Goal: Task Accomplishment & Management: Use online tool/utility

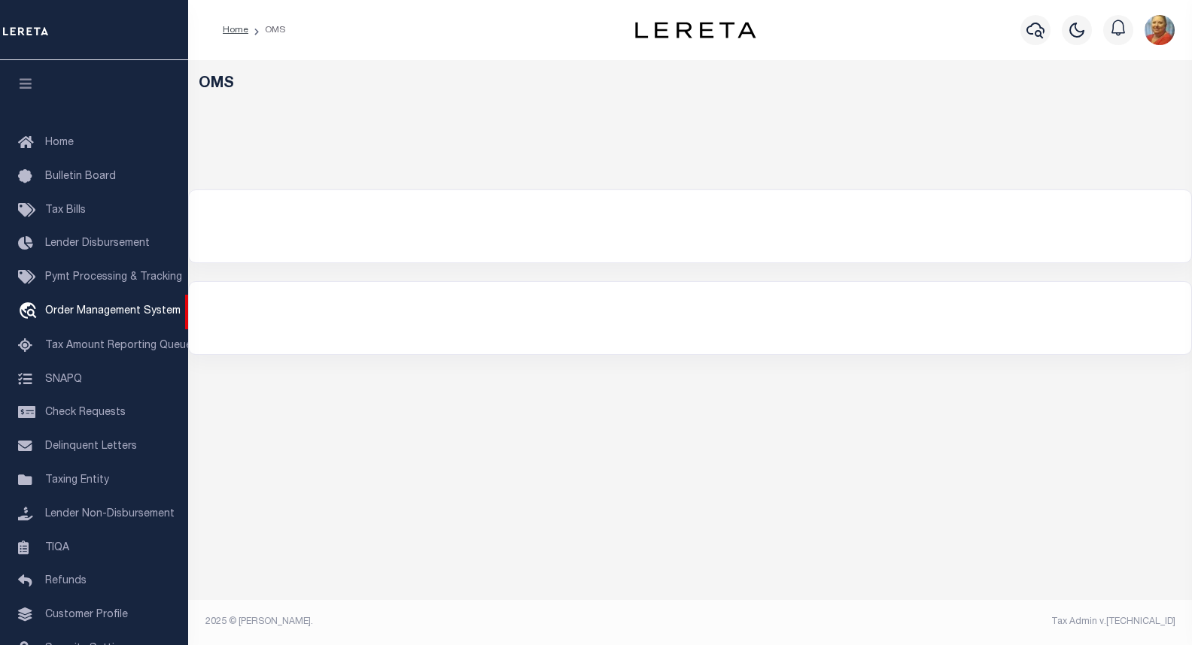
select select "200"
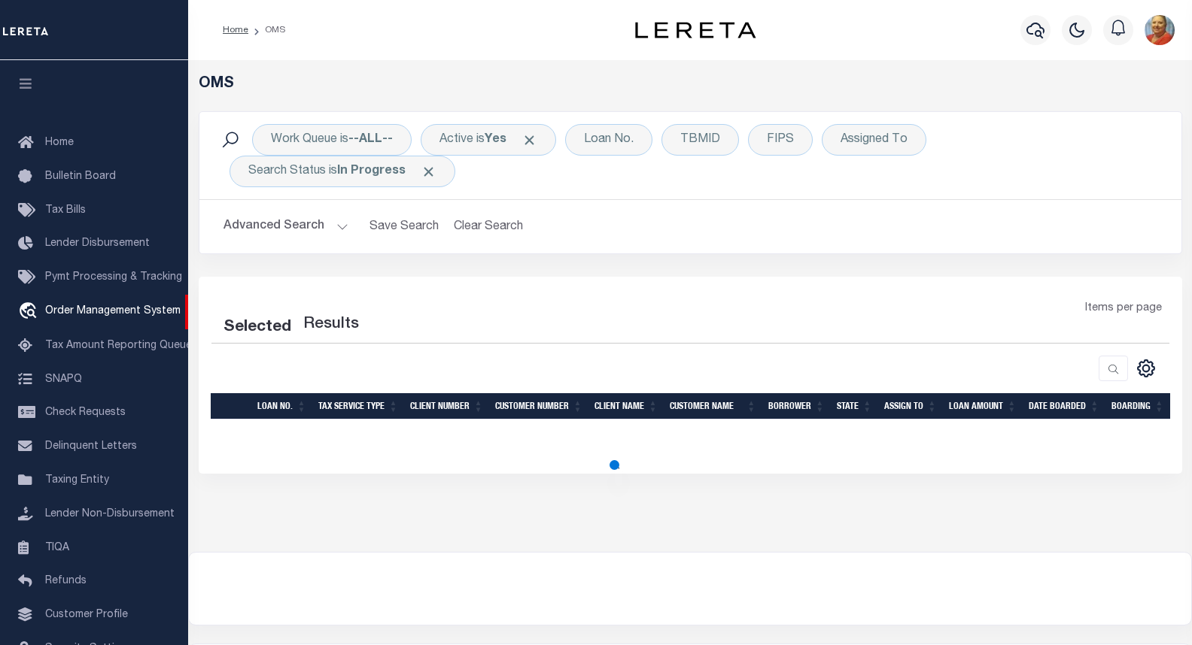
select select "200"
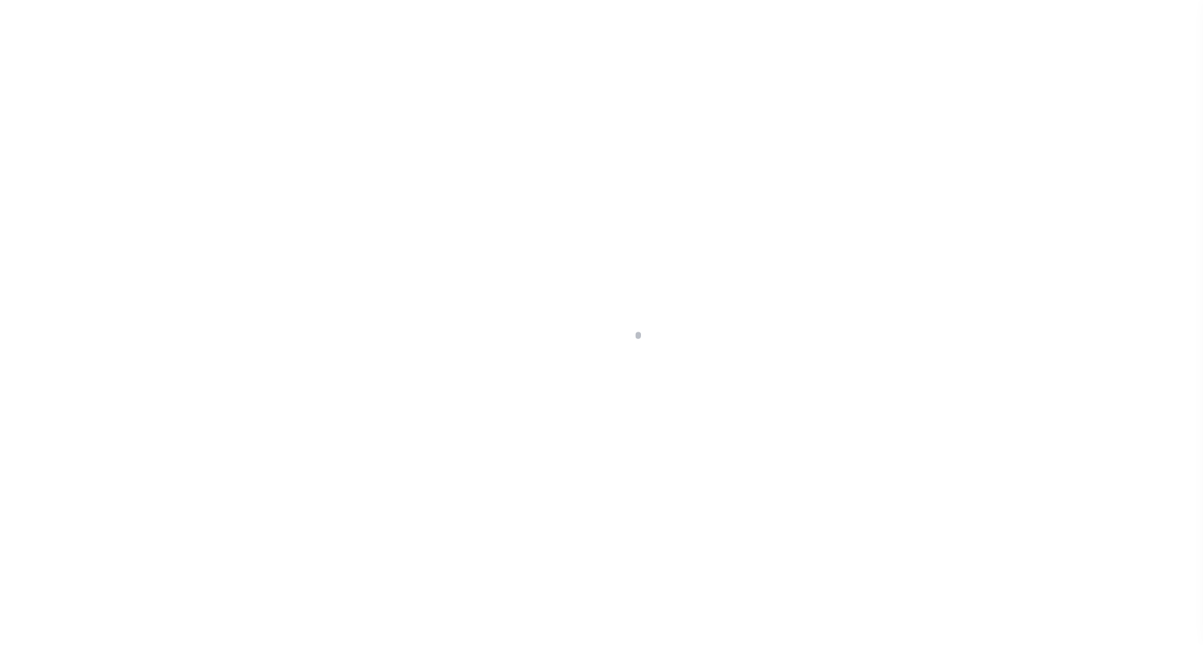
scroll to position [87, 0]
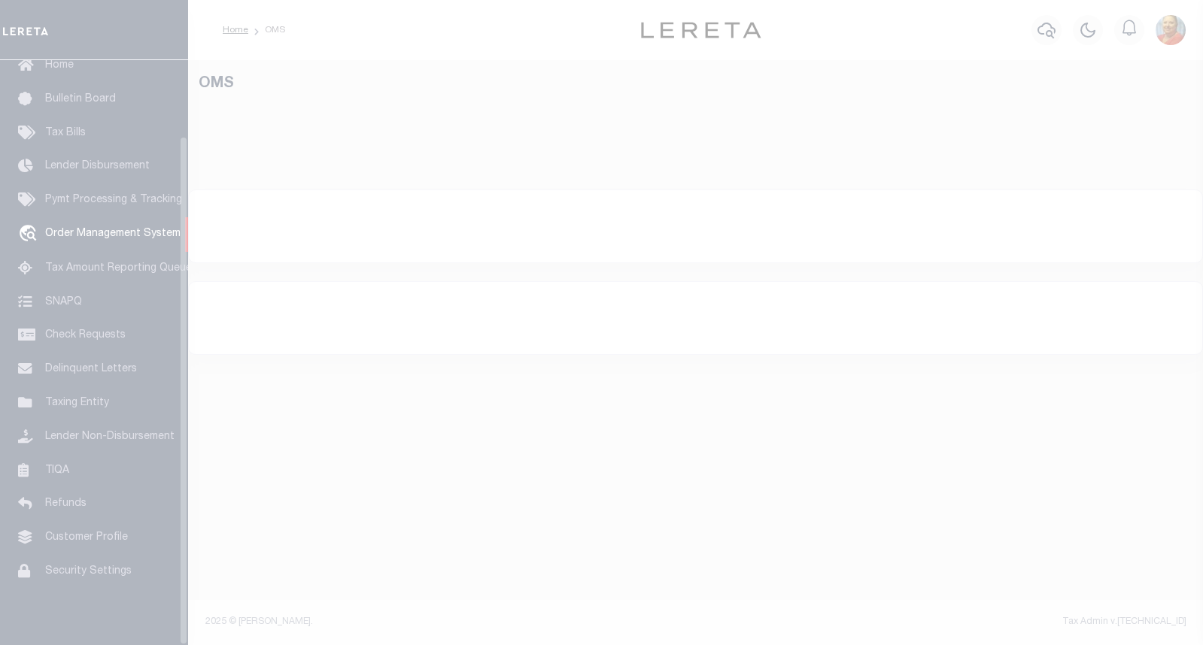
select select "200"
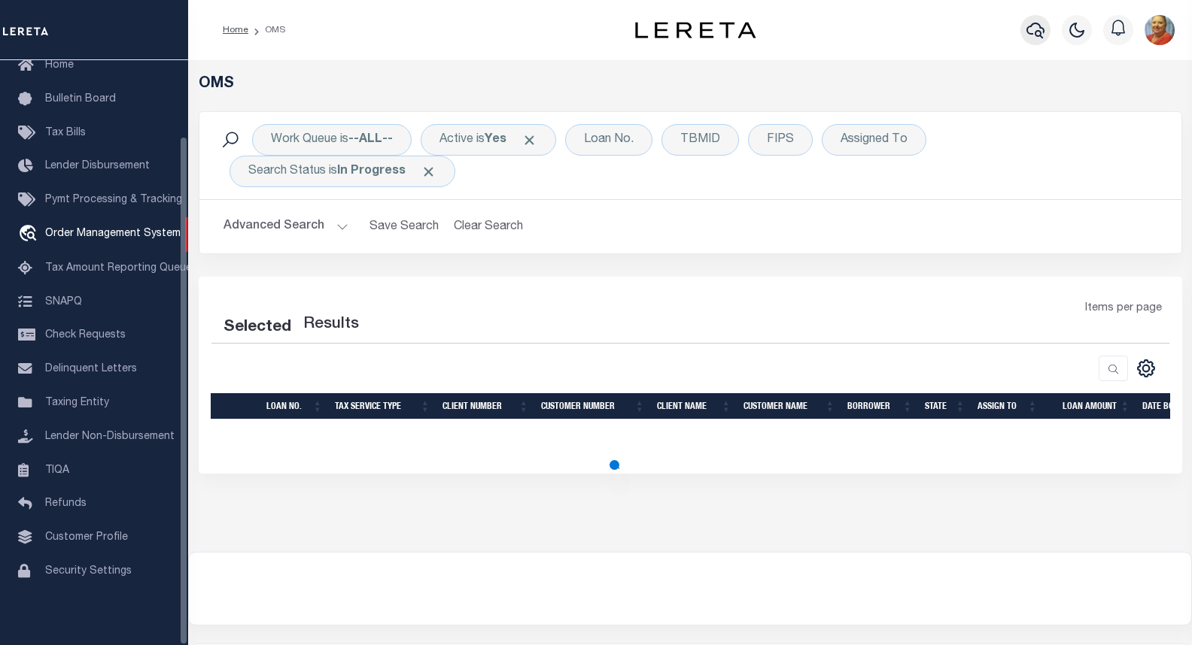
click at [1040, 32] on icon "button" at bounding box center [1035, 31] width 18 height 16
select select "200"
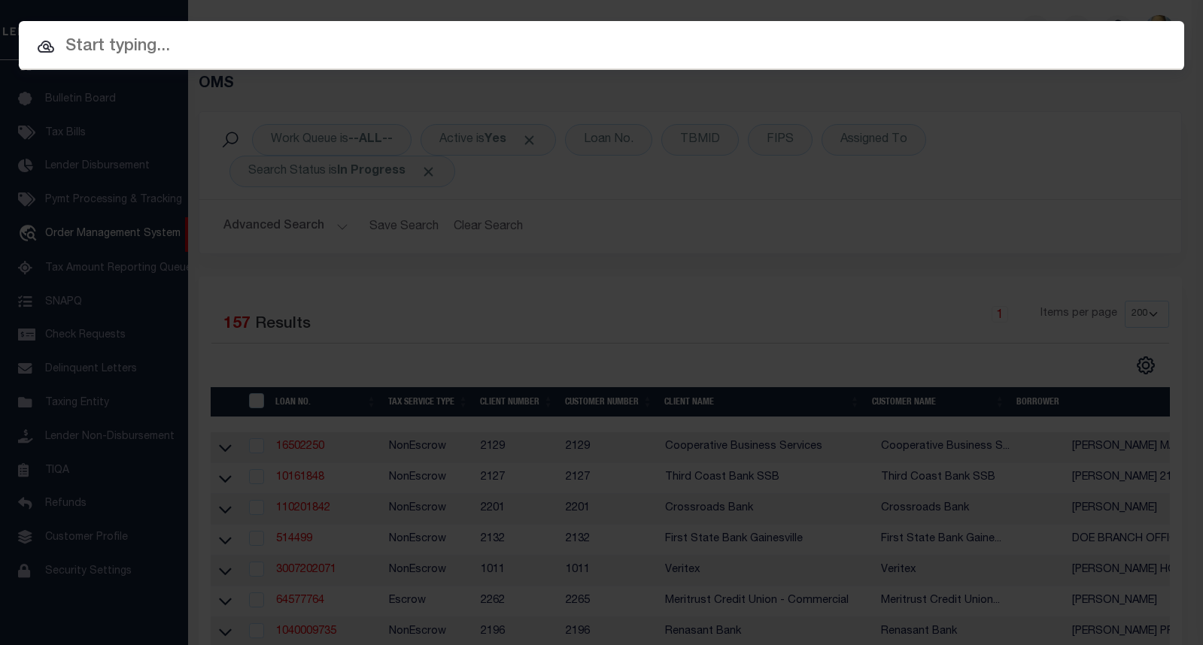
click at [162, 40] on input "text" at bounding box center [601, 47] width 1165 height 26
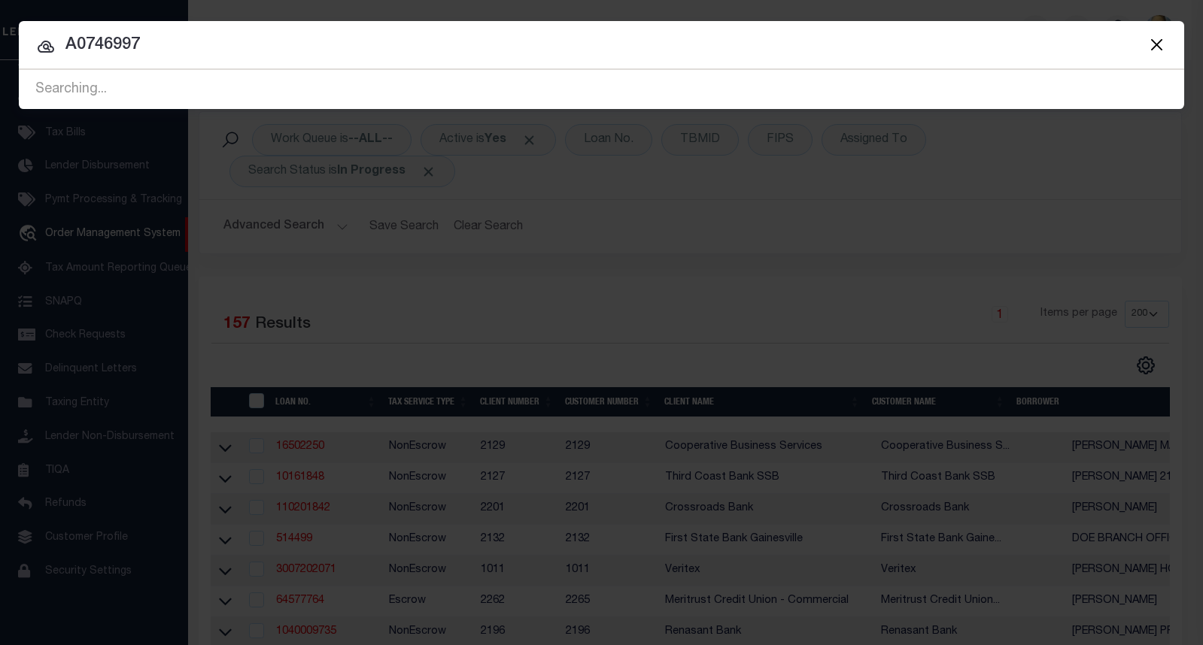
type input "A0746997"
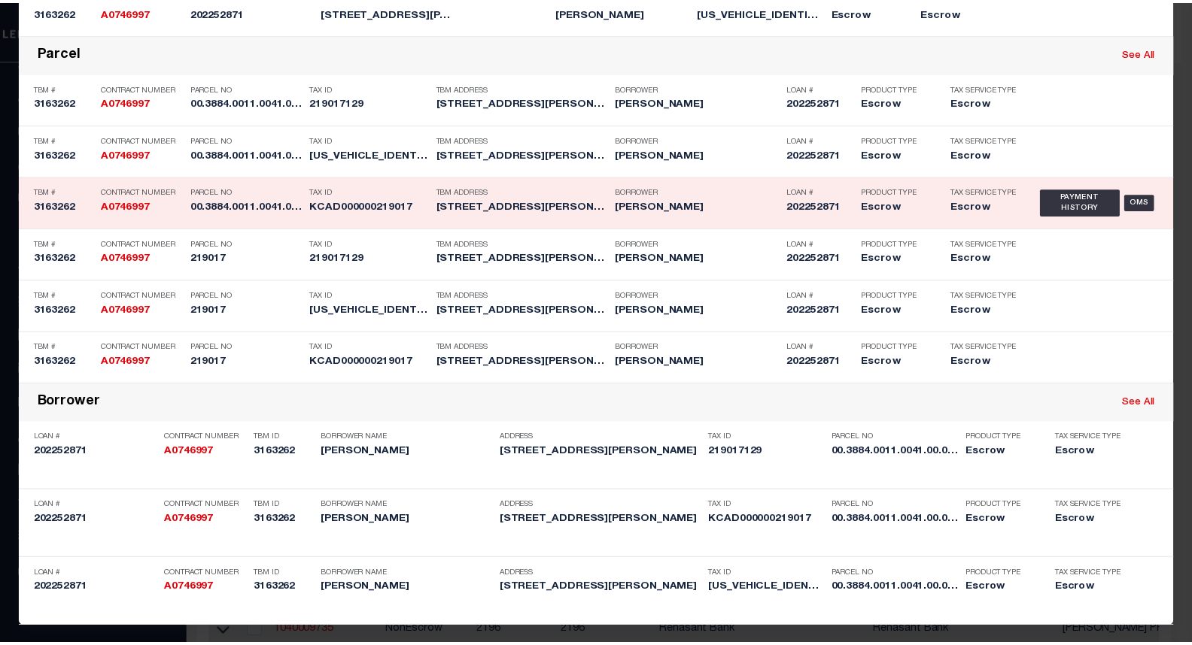
scroll to position [591, 0]
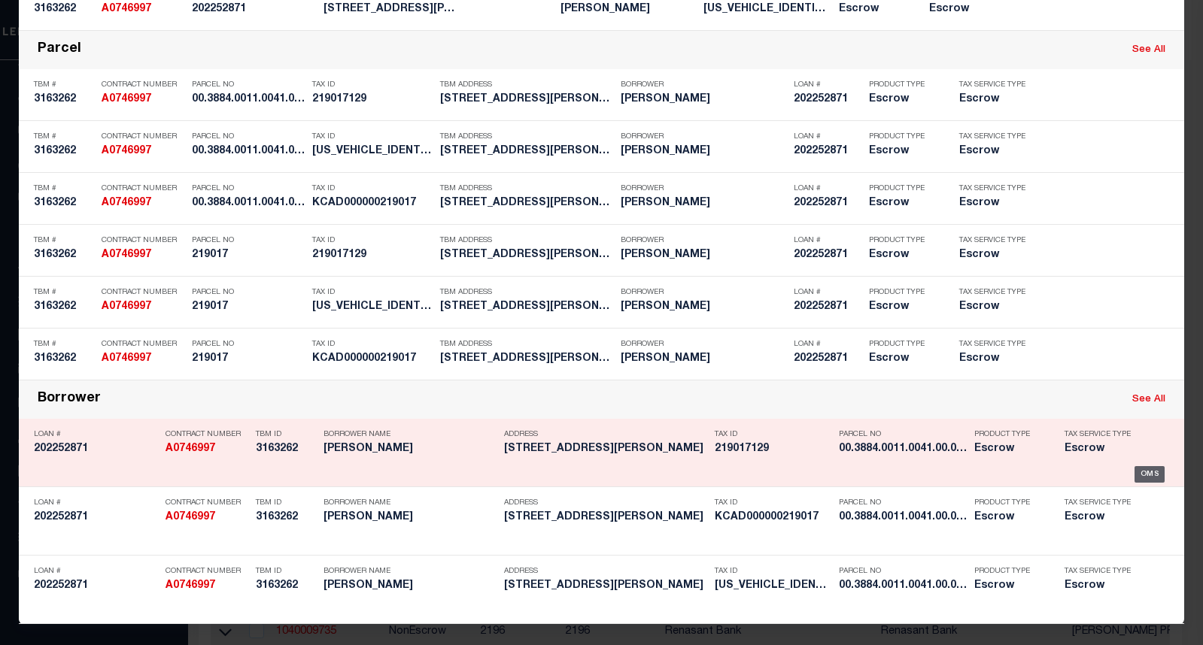
click at [1149, 469] on div "OMS" at bounding box center [1149, 474] width 31 height 17
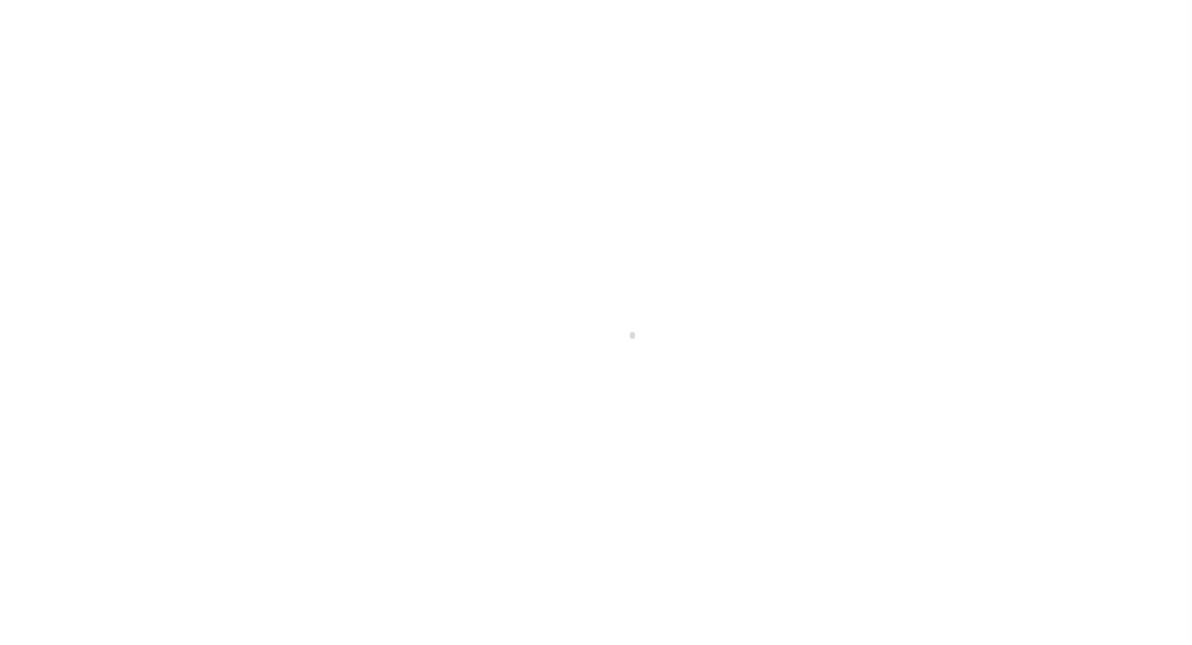
select select "100"
select select "Escrow"
type input "[STREET_ADDRESS][PERSON_NAME]"
type input "219017"
select select
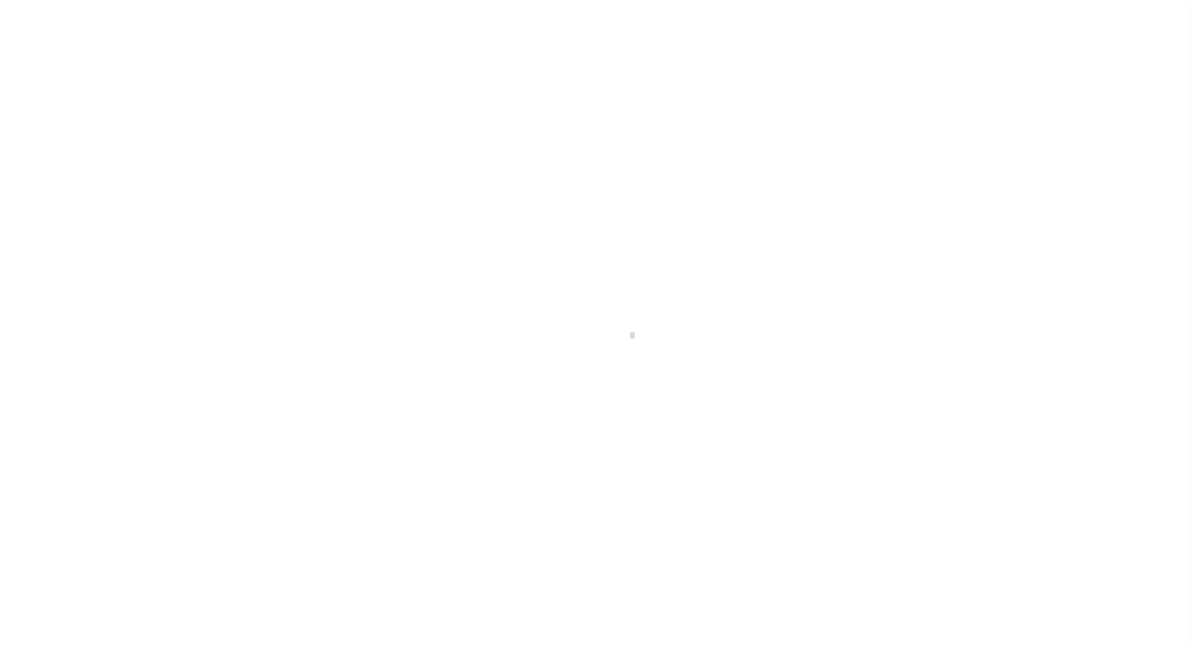
type input "[GEOGRAPHIC_DATA]"
type textarea "LOT 41 BLK K TRAILWIND PHASE 2"
select select "10540"
select select "3826"
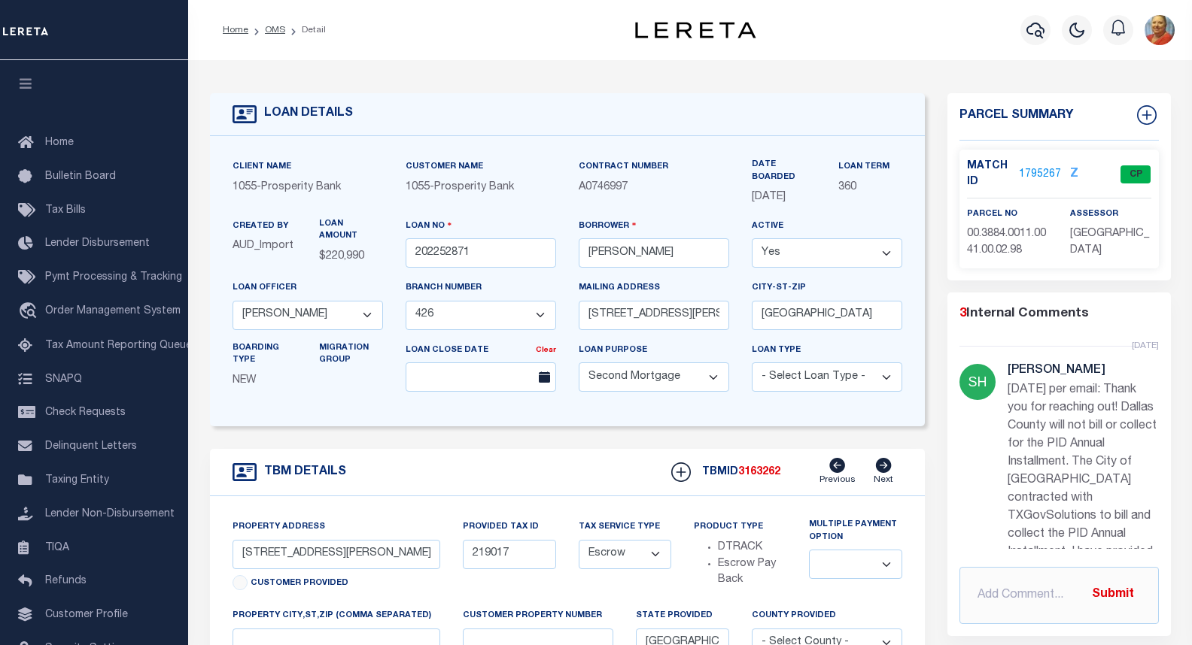
click at [1042, 177] on link "1795267" at bounding box center [1040, 175] width 42 height 16
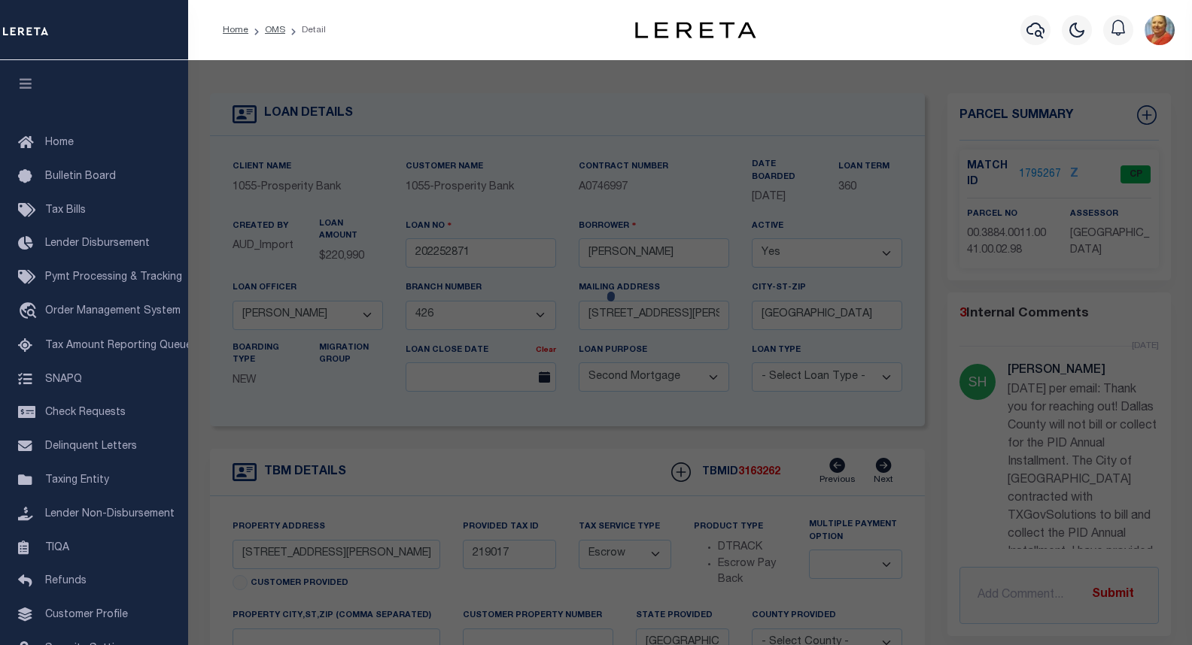
checkbox input "false"
select select "CP"
type input "D R HORTON TEXAS LTD"
select select
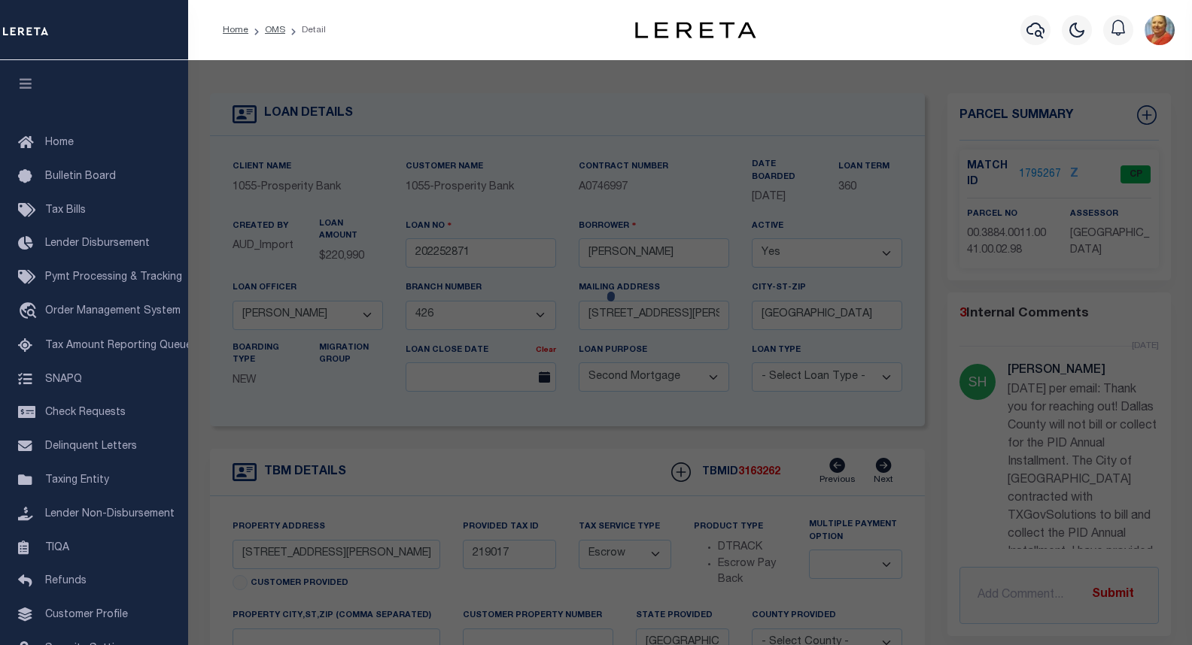
type input "[STREET_ADDRESS][PERSON_NAME]"
checkbox input "false"
type input "MESQUITE, TX 75126"
type textarea "TRAILWIND PH 2, BLOCK K, LOT 41"
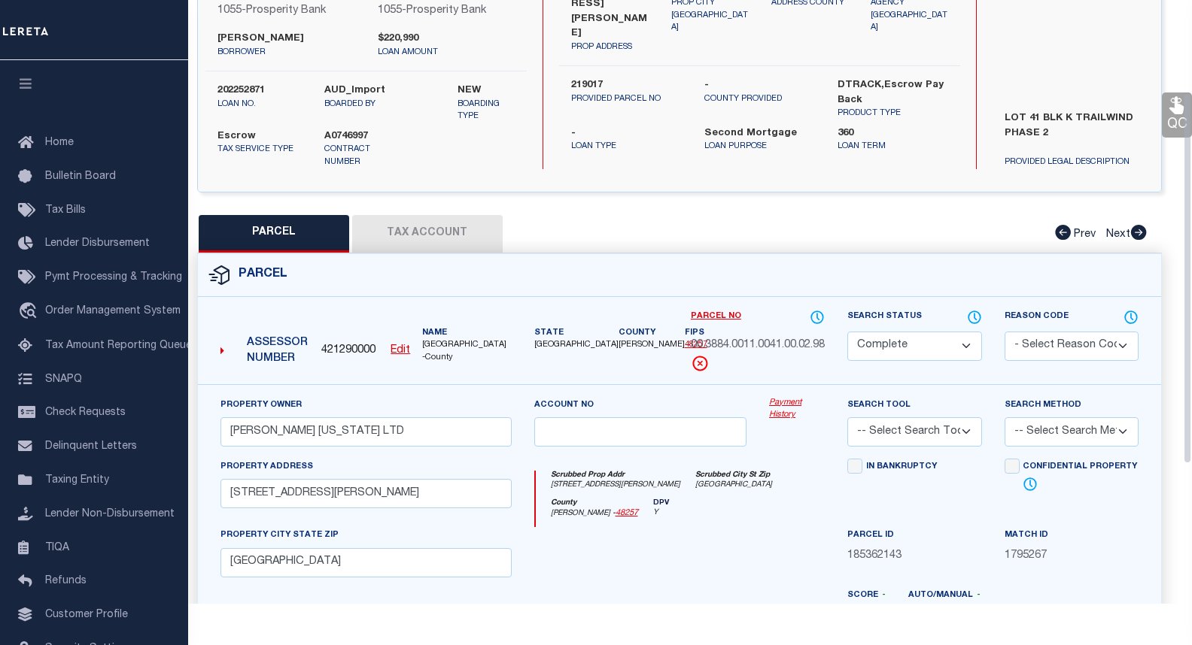
scroll to position [150, 0]
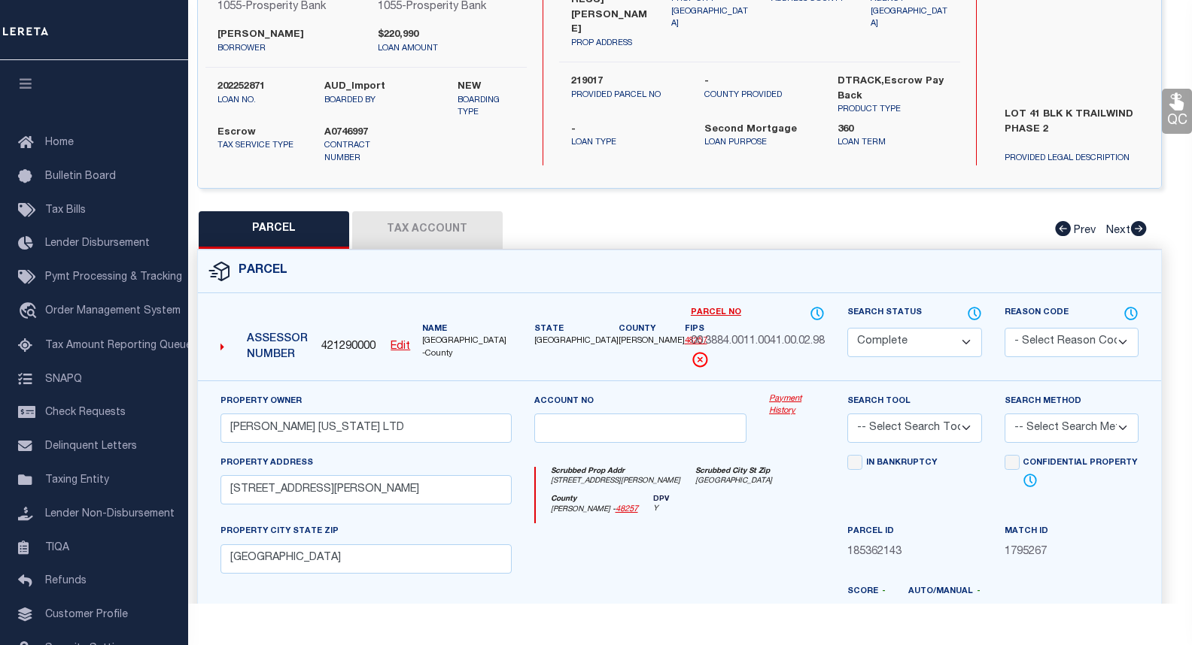
click at [426, 236] on button "Tax Account" at bounding box center [427, 230] width 150 height 38
select select "100"
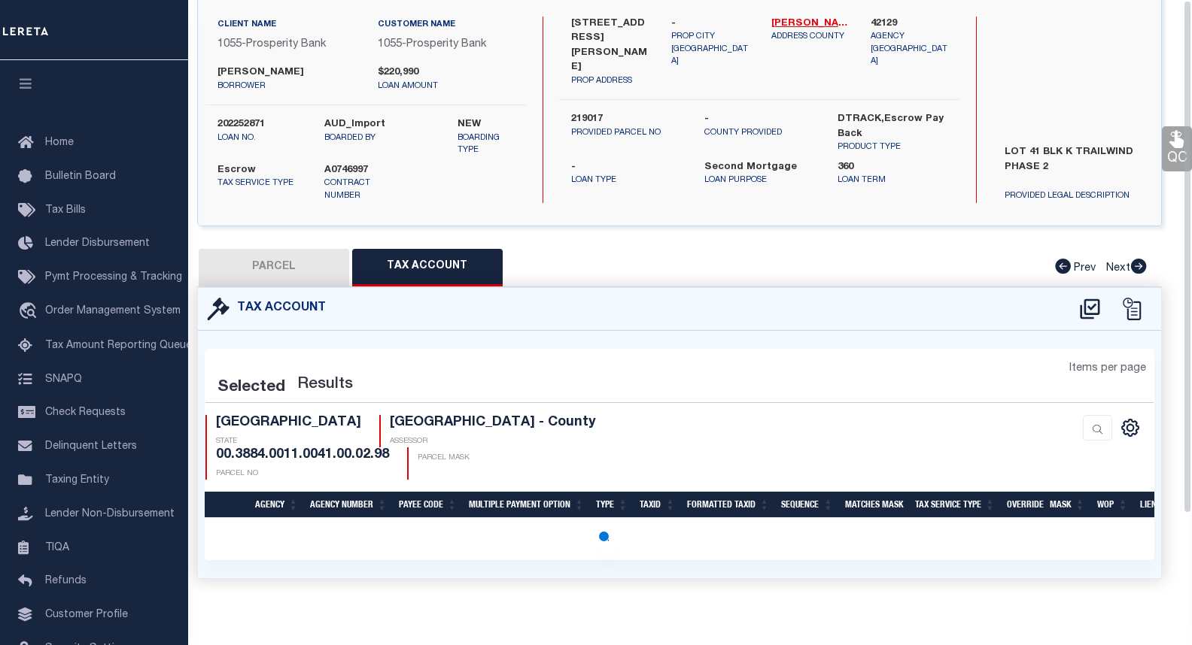
scroll to position [0, 0]
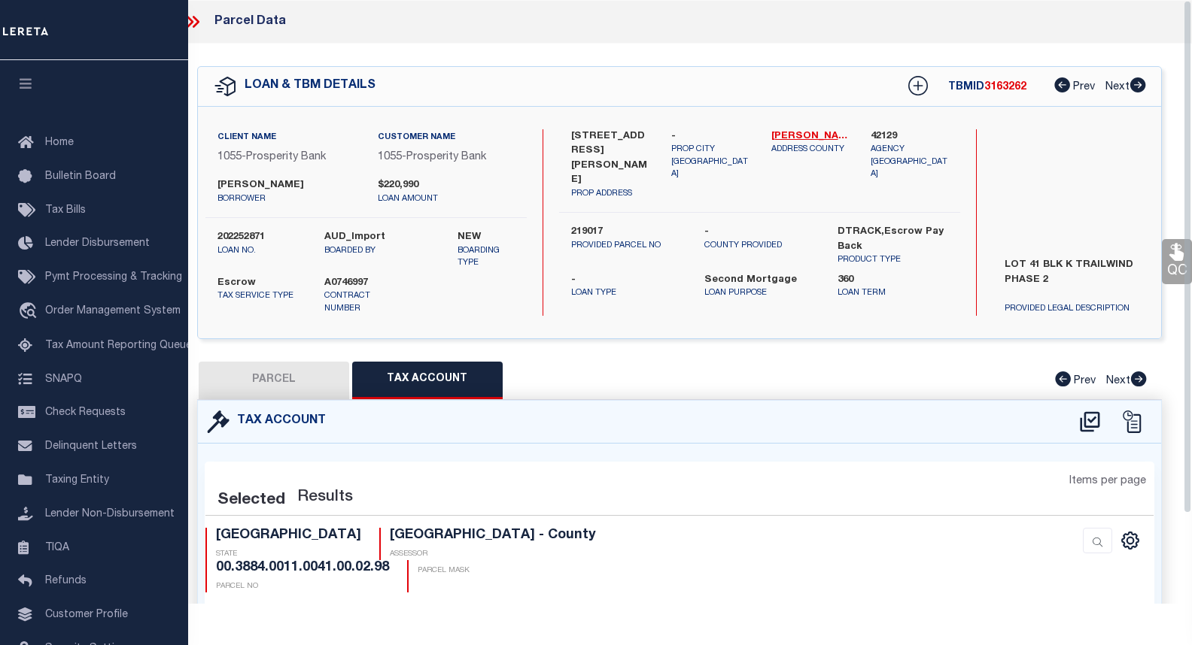
select select "100"
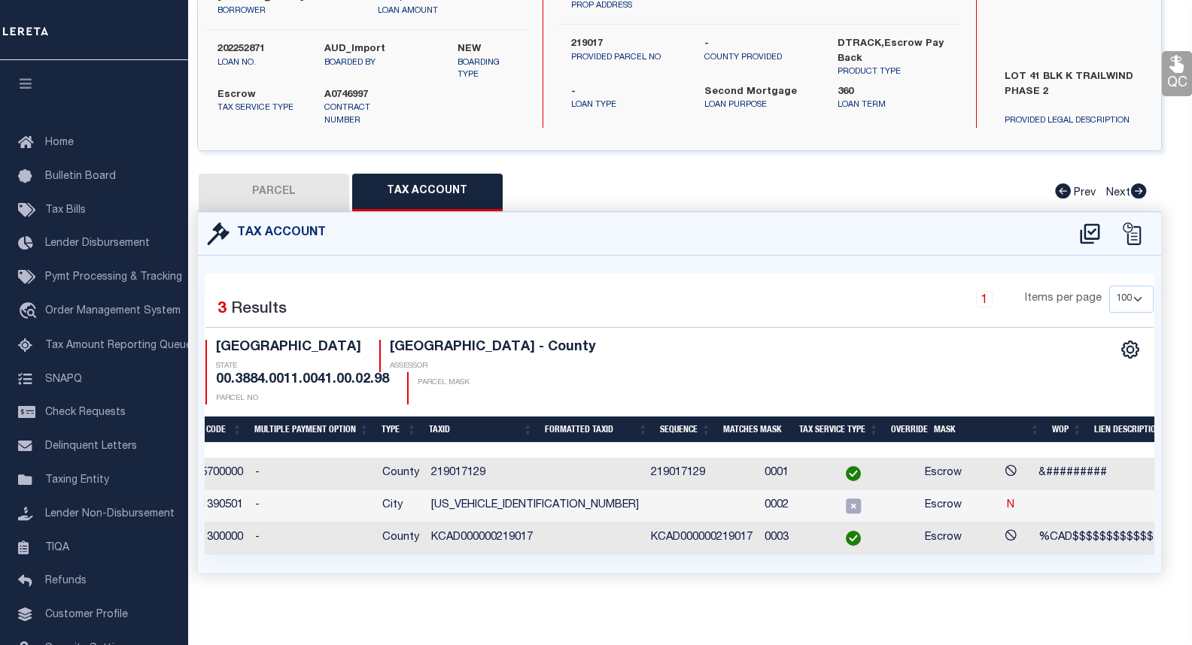
click at [1032, 466] on td "&#########" at bounding box center [1095, 474] width 127 height 32
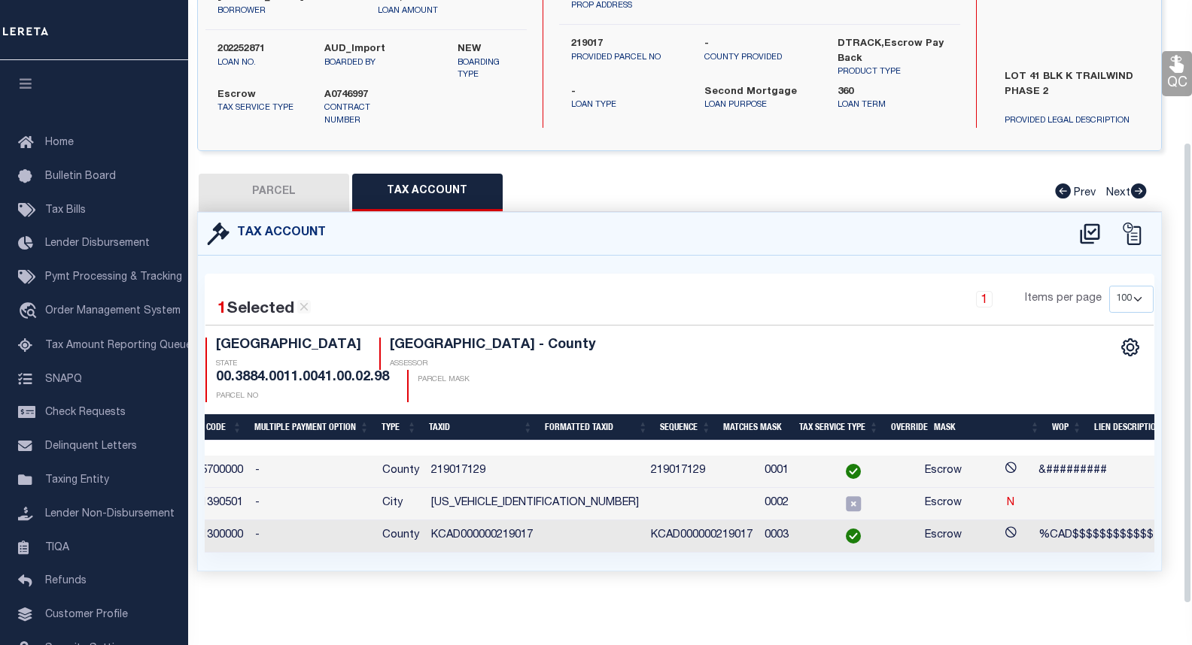
scroll to position [185, 0]
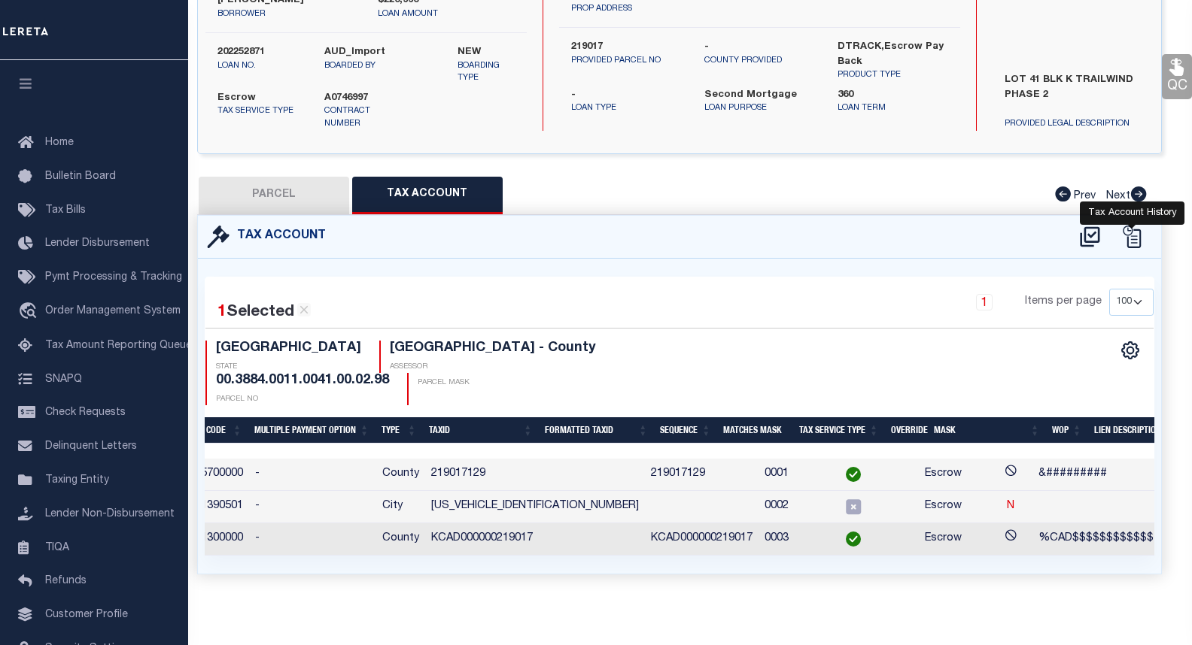
click at [1130, 237] on icon at bounding box center [1131, 237] width 23 height 23
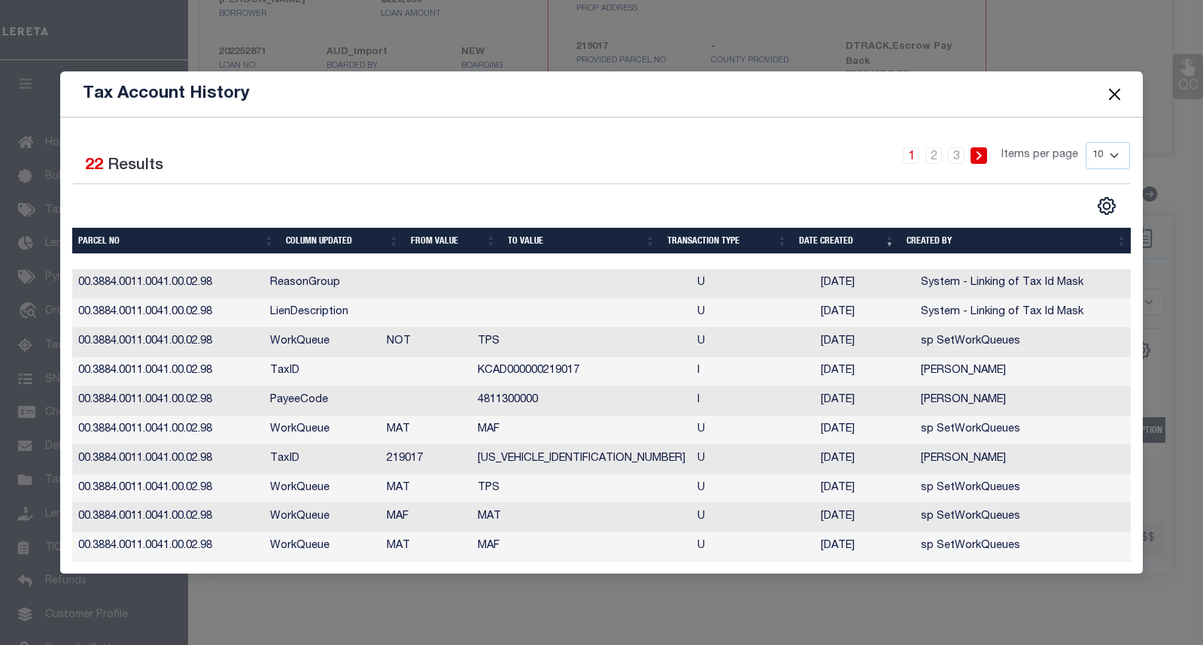
click at [1119, 92] on button "Close" at bounding box center [1115, 94] width 20 height 20
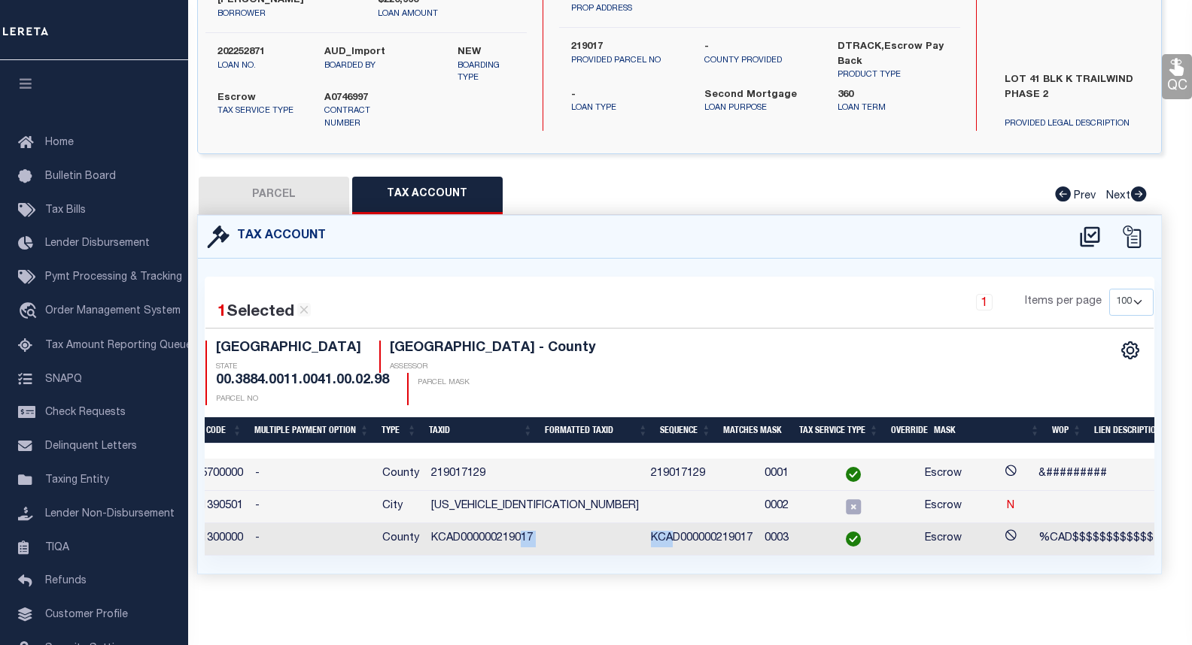
drag, startPoint x: 569, startPoint y: 537, endPoint x: 520, endPoint y: 539, distance: 48.9
click at [520, 539] on tr "DALLAS COUNTY 420570000 4811300000 - County KCAD000000219017 KCAD000000219017 0…" at bounding box center [601, 540] width 1487 height 32
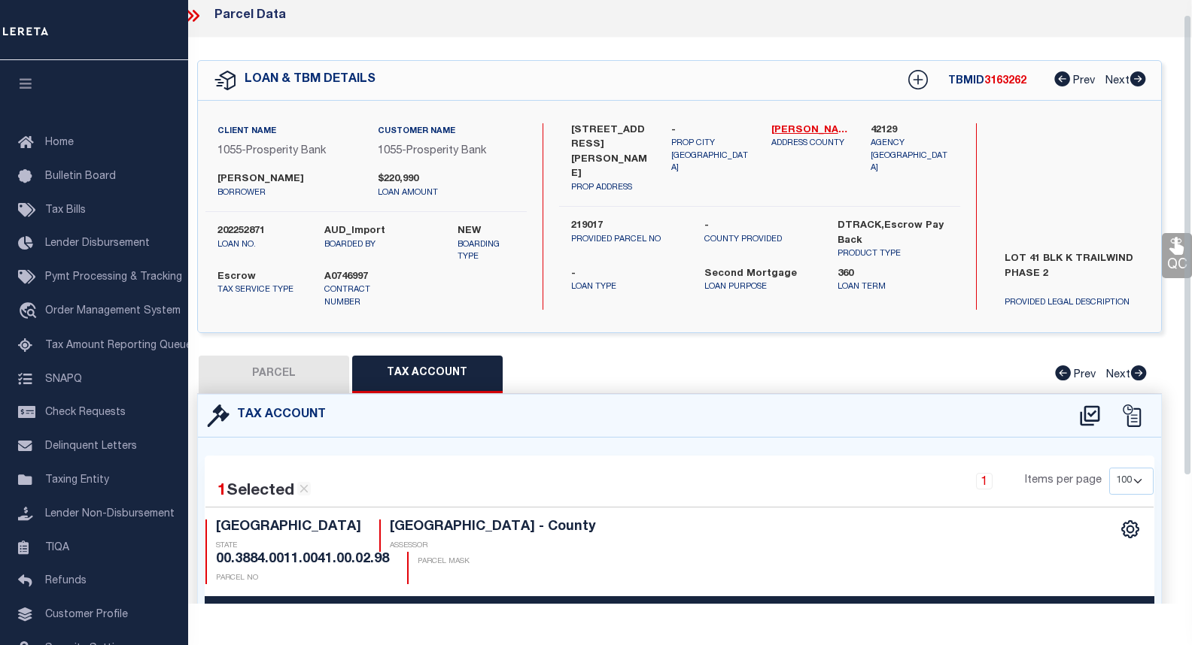
scroll to position [0, 0]
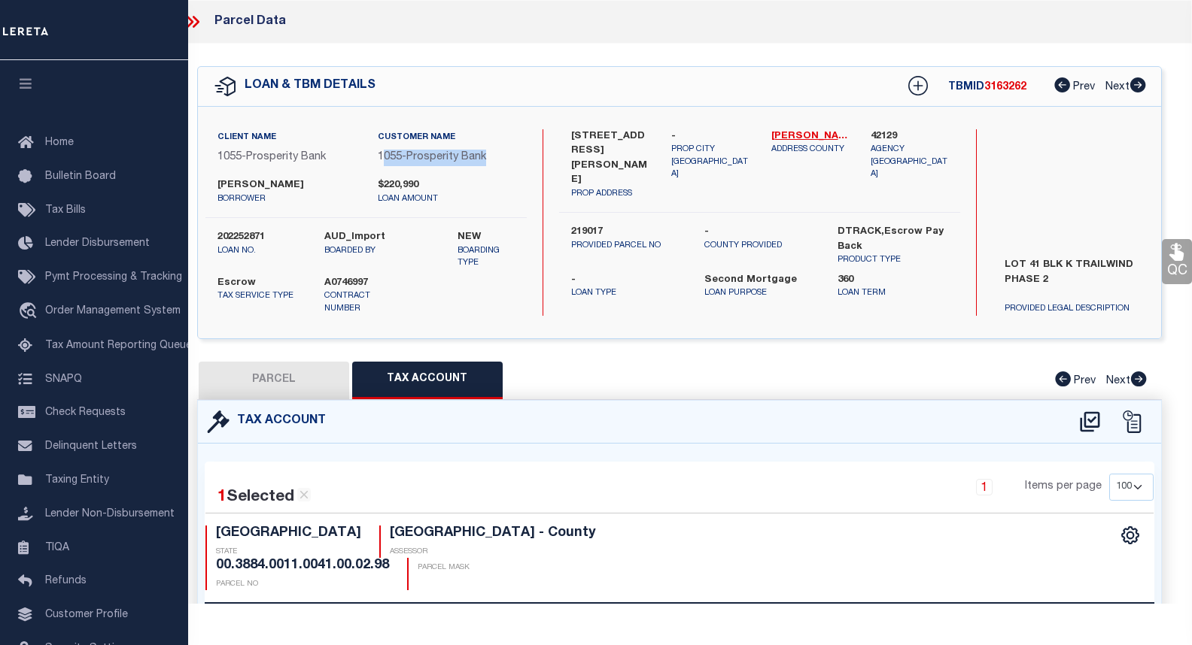
drag, startPoint x: 489, startPoint y: 160, endPoint x: 381, endPoint y: 161, distance: 107.6
click at [381, 161] on p "1055 - Prosperity Bank" at bounding box center [446, 158] width 137 height 17
click at [459, 178] on label "$220,990" at bounding box center [446, 185] width 137 height 15
click at [496, 158] on p "1055 - Prosperity Bank" at bounding box center [446, 158] width 137 height 17
drag, startPoint x: 496, startPoint y: 158, endPoint x: 371, endPoint y: 153, distance: 125.0
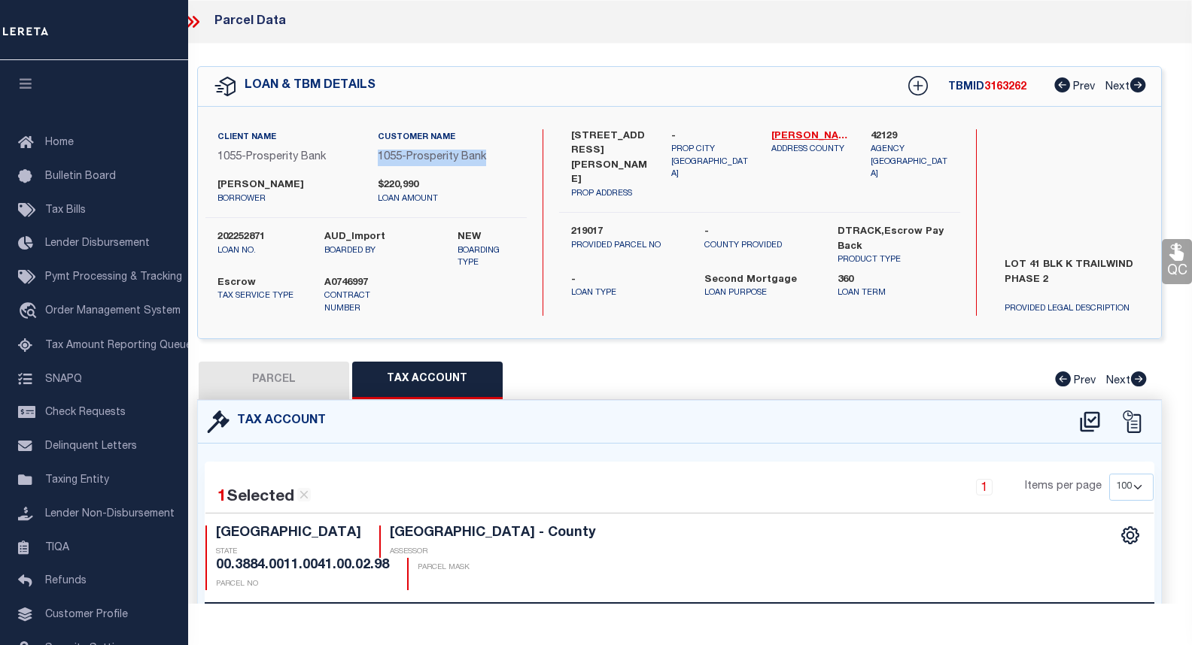
click at [371, 153] on div "Customer Name 1055 - Prosperity Bank" at bounding box center [445, 153] width 159 height 49
copy p "1055 - Prosperity Bank"
